Goal: Information Seeking & Learning: Learn about a topic

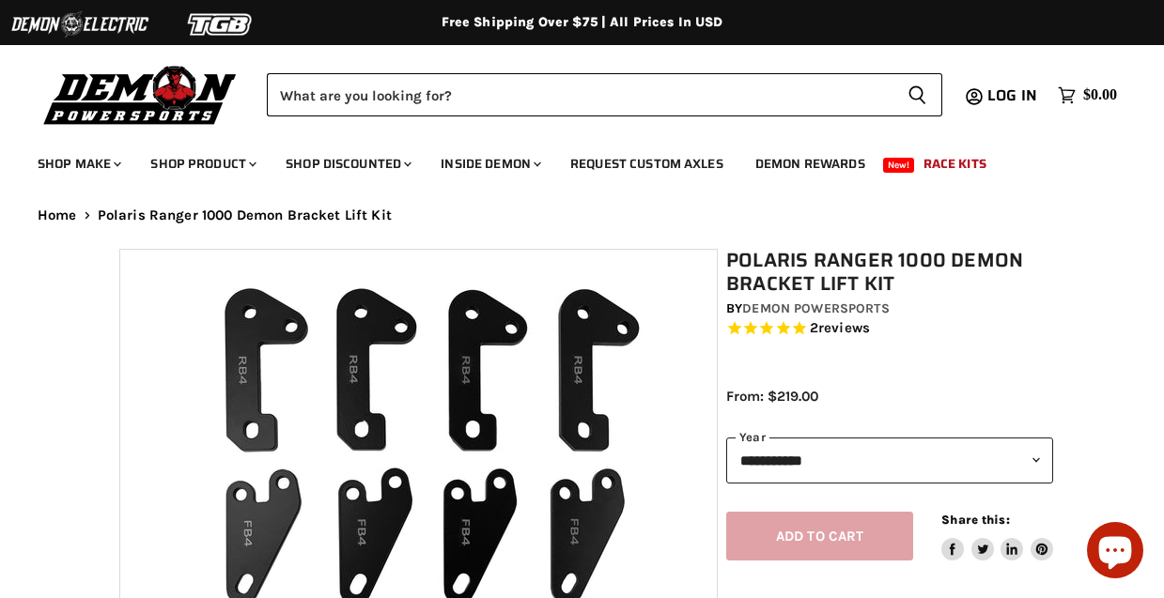
select select "******"
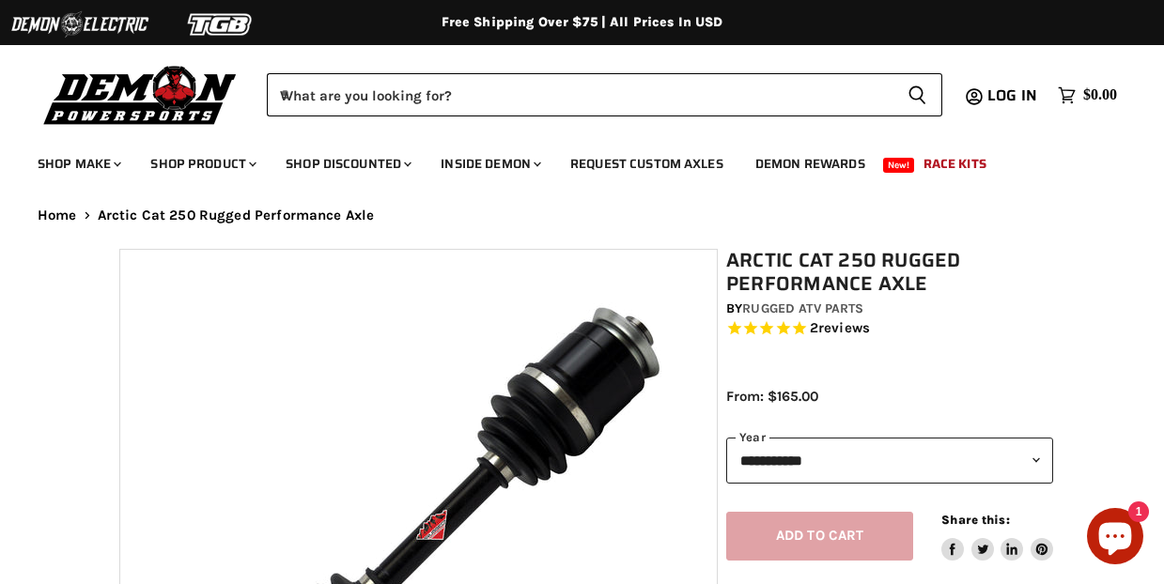
select select "******"
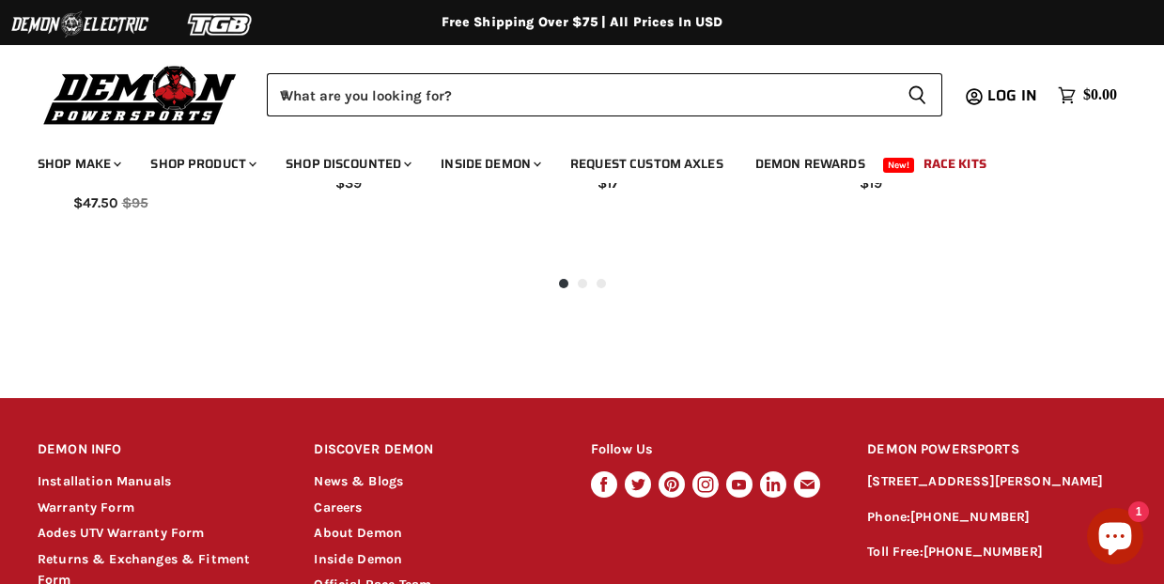
scroll to position [2074, 0]
